Goal: Browse casually: Explore the website without a specific task or goal

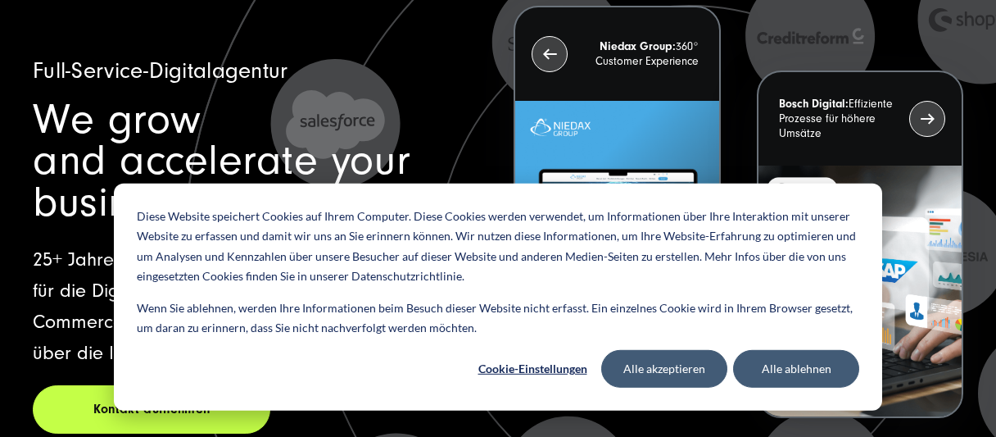
scroll to position [174, 0]
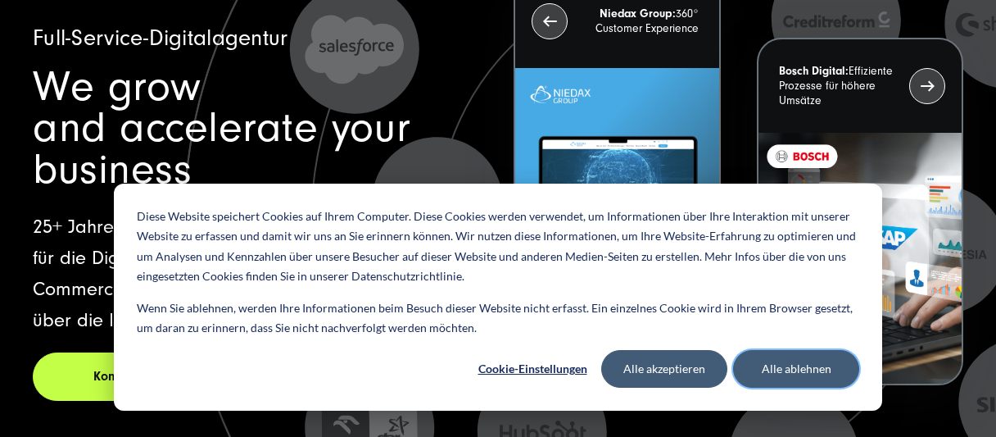
click at [826, 372] on button "Alle ablehnen" at bounding box center [796, 369] width 126 height 38
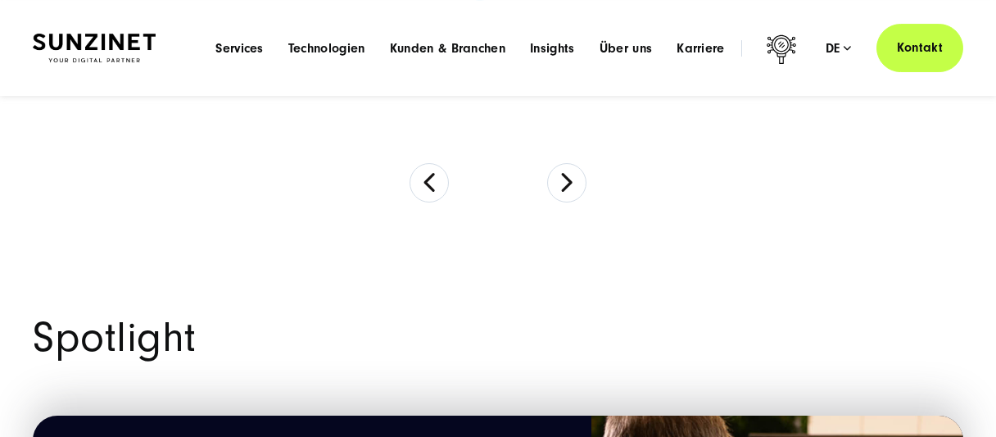
scroll to position [1219, 0]
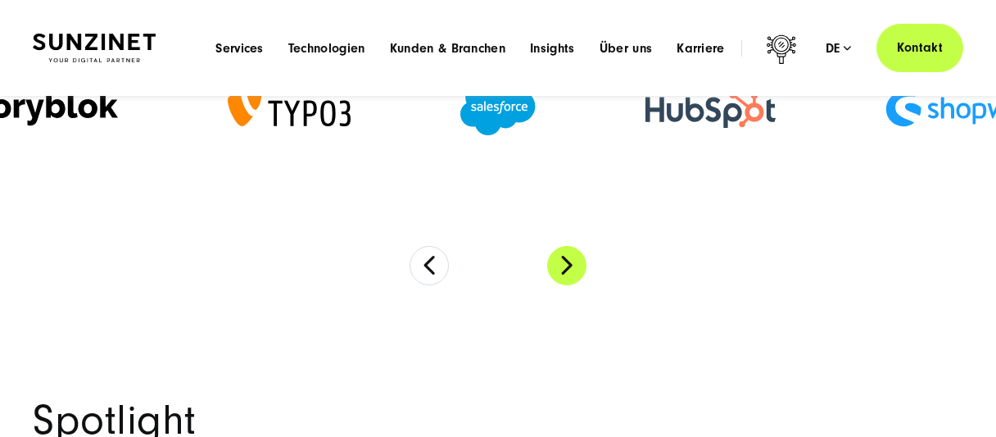
click at [572, 265] on button "Next" at bounding box center [566, 265] width 39 height 39
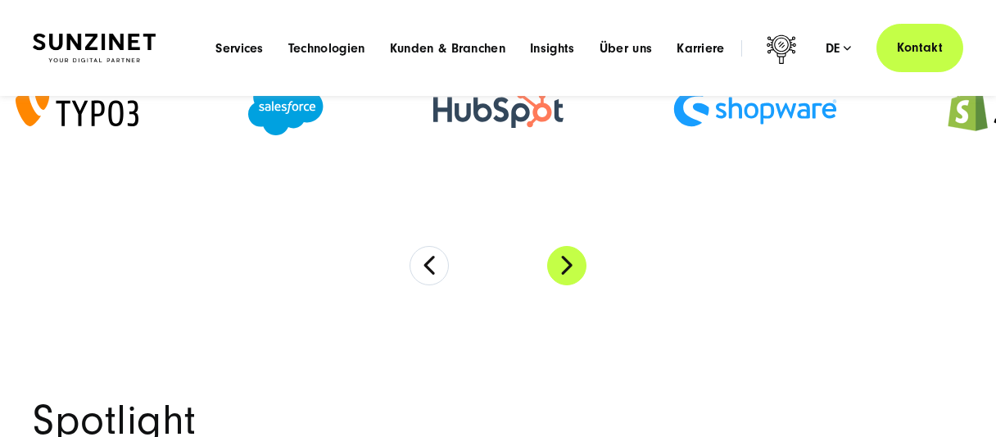
click at [572, 265] on button "Next" at bounding box center [566, 265] width 39 height 39
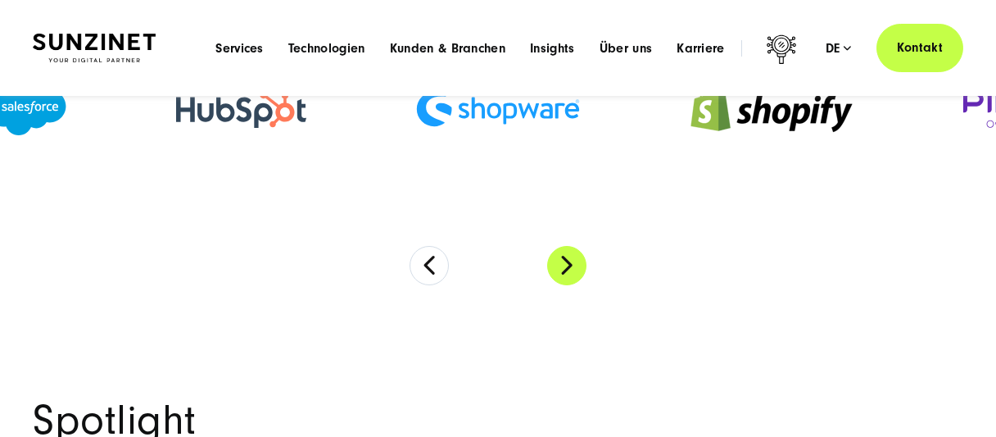
click at [572, 265] on button "Next" at bounding box center [566, 265] width 39 height 39
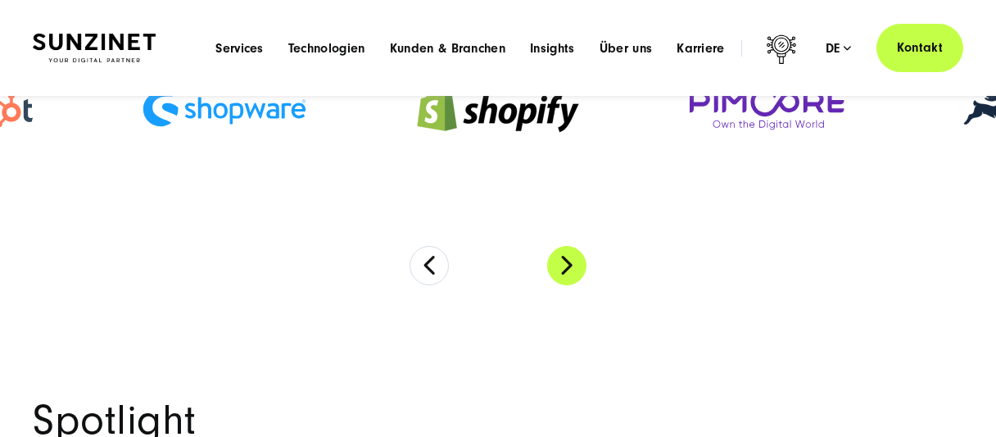
click at [572, 265] on button "Next" at bounding box center [566, 265] width 39 height 39
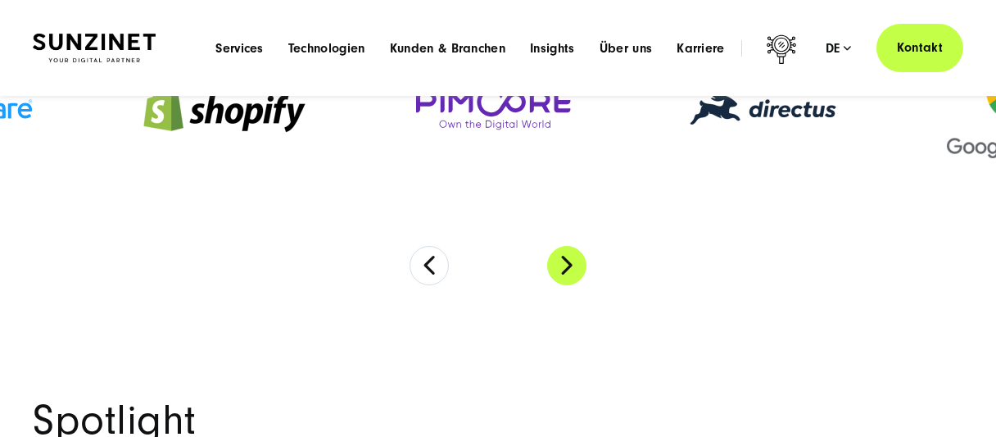
click at [572, 265] on button "Next" at bounding box center [566, 265] width 39 height 39
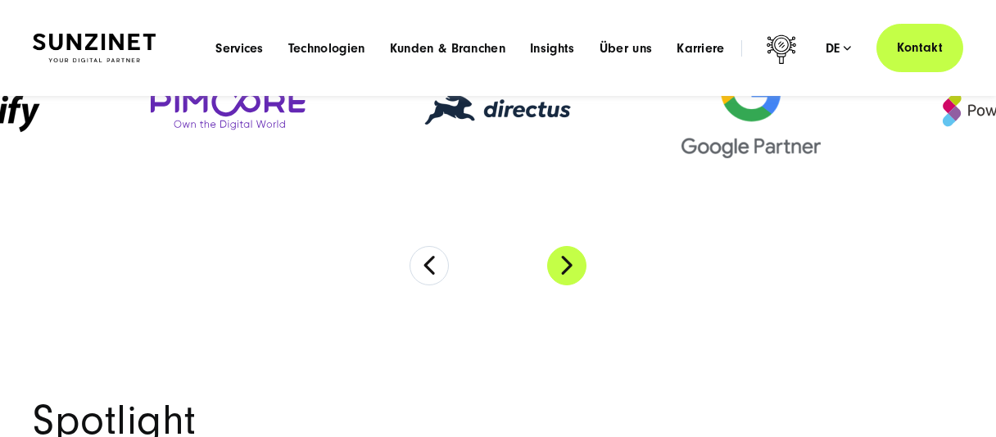
click at [572, 265] on button "Next" at bounding box center [566, 265] width 39 height 39
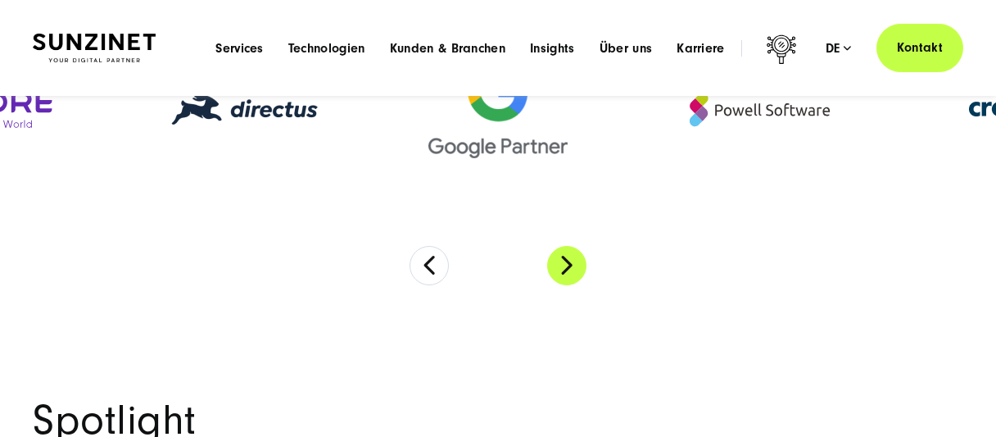
click at [572, 265] on button "Next" at bounding box center [566, 265] width 39 height 39
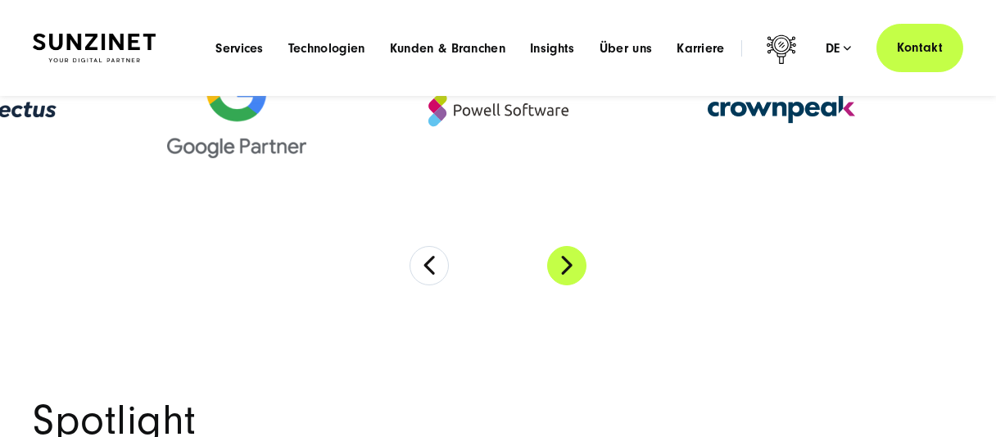
click at [572, 265] on button "Next" at bounding box center [566, 265] width 39 height 39
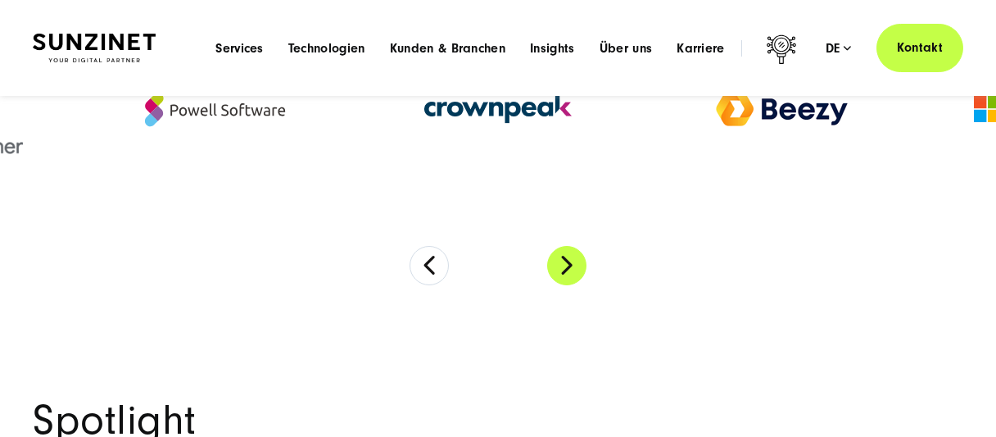
click at [572, 265] on button "Next" at bounding box center [566, 265] width 39 height 39
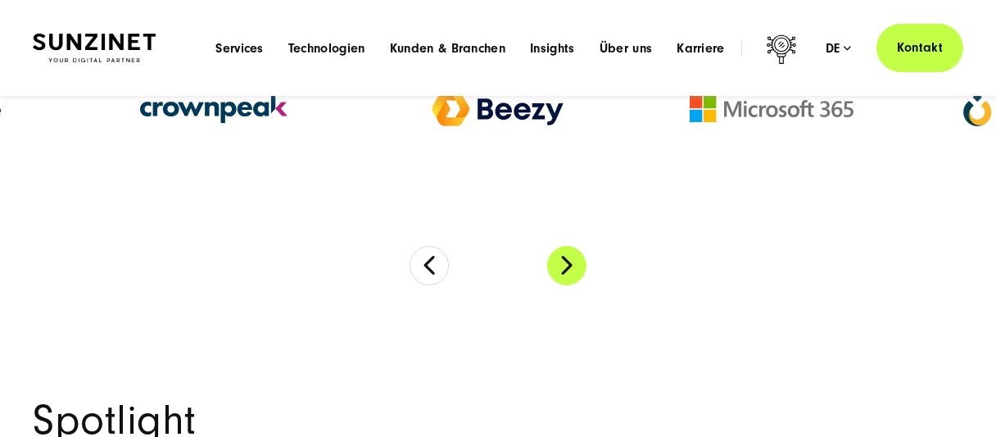
click at [572, 265] on button "Next" at bounding box center [566, 265] width 39 height 39
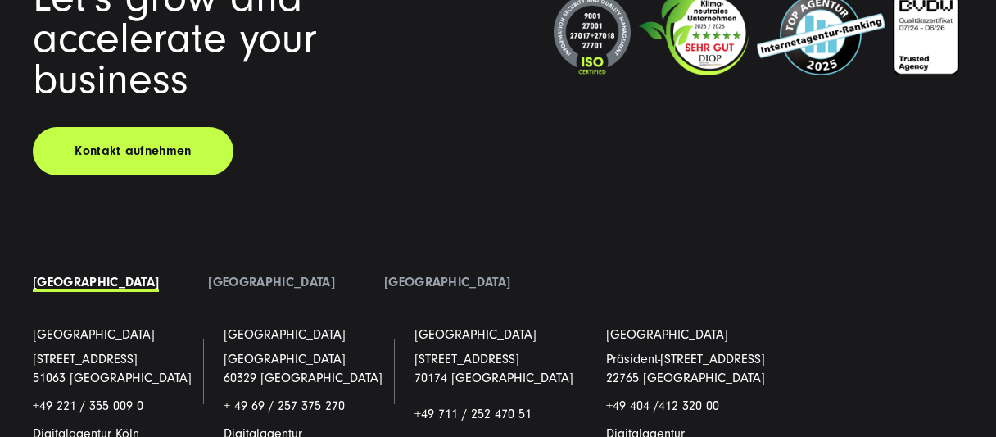
scroll to position [10457, 0]
